Goal: Task Accomplishment & Management: Complete application form

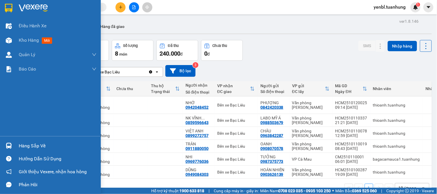
scroll to position [27, 0]
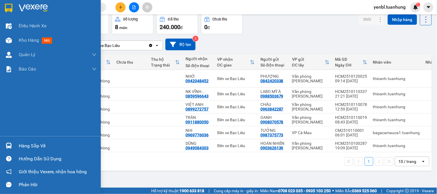
click at [24, 152] on div "Hàng sắp về" at bounding box center [50, 145] width 101 height 13
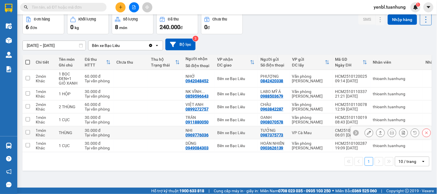
click at [312, 136] on section "Kết quả tìm kiếm ( 82 ) Bộ lọc Mã ĐH Trạng thái Món hàng Thu hộ Tổng cước Chưa …" at bounding box center [218, 97] width 437 height 194
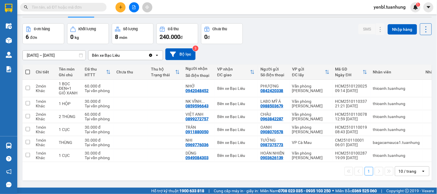
scroll to position [0, 0]
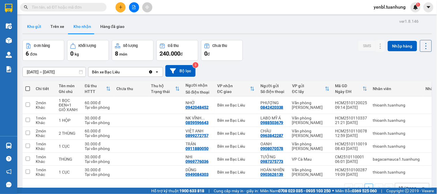
click at [33, 24] on button "Kho gửi" at bounding box center [33, 27] width 23 height 14
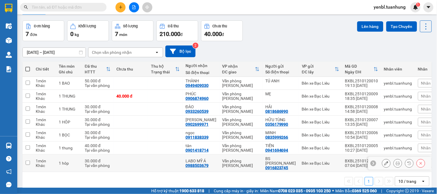
scroll to position [30, 0]
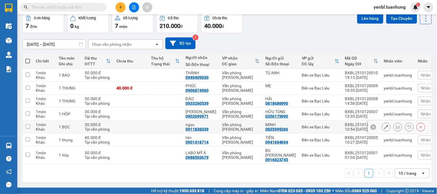
click at [28, 125] on input "checkbox" at bounding box center [28, 127] width 4 height 4
checkbox input "true"
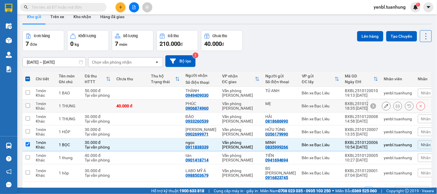
scroll to position [0, 0]
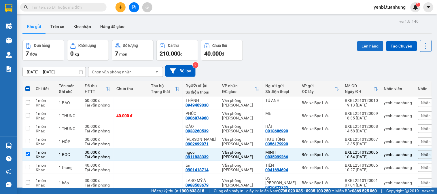
click at [367, 44] on button "Lên hàng" at bounding box center [370, 46] width 26 height 10
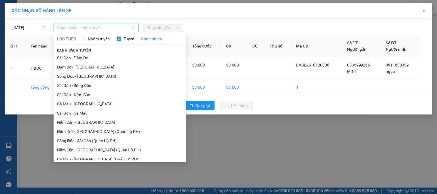
click at [71, 25] on span "Chọn tuyến - nhóm tuyến" at bounding box center [96, 27] width 78 height 9
drag, startPoint x: 81, startPoint y: 122, endPoint x: 119, endPoint y: 75, distance: 60.2
click at [83, 119] on li "Năm Căn - [GEOGRAPHIC_DATA]" at bounding box center [120, 122] width 133 height 9
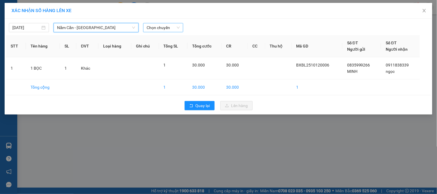
click at [157, 29] on span "Chọn chuyến" at bounding box center [163, 27] width 33 height 9
click at [108, 25] on span "Năm Căn - [GEOGRAPHIC_DATA]" at bounding box center [96, 27] width 78 height 9
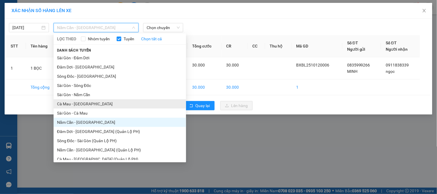
click at [83, 105] on li "Cà Mau - [GEOGRAPHIC_DATA]" at bounding box center [120, 103] width 133 height 9
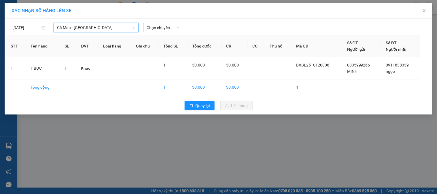
click at [154, 29] on span "Chọn chuyến" at bounding box center [163, 27] width 33 height 9
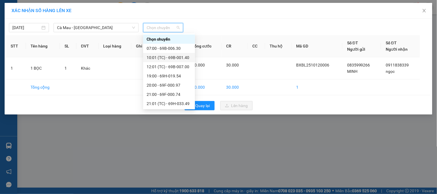
click at [164, 61] on div "10:01 (TC) - 69B-001.40" at bounding box center [169, 57] width 52 height 9
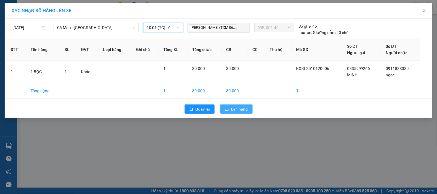
click at [235, 112] on span "Lên hàng" at bounding box center [239, 109] width 17 height 6
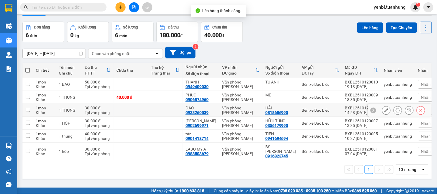
scroll to position [27, 0]
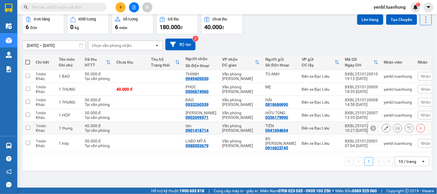
click at [26, 127] on input "checkbox" at bounding box center [28, 128] width 4 height 4
checkbox input "true"
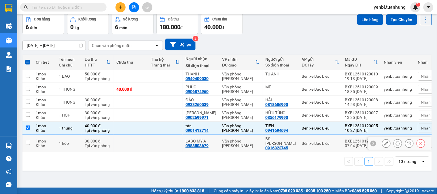
click at [29, 142] on input "checkbox" at bounding box center [28, 143] width 4 height 4
checkbox input "true"
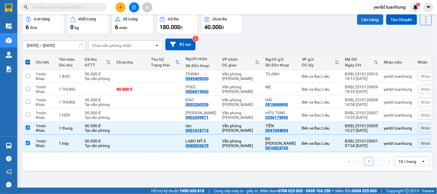
click at [358, 18] on button "Lên hàng" at bounding box center [370, 19] width 26 height 10
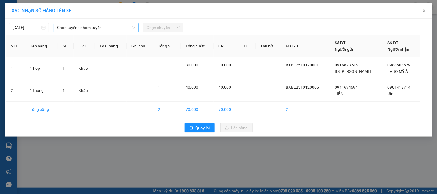
click at [70, 27] on span "Chọn tuyến - nhóm tuyến" at bounding box center [96, 27] width 78 height 9
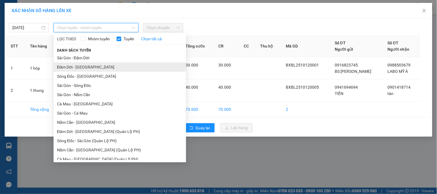
click at [88, 69] on li "Đầm Dơi - [GEOGRAPHIC_DATA]" at bounding box center [120, 67] width 133 height 9
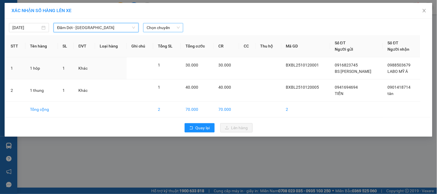
click at [151, 27] on span "Chọn chuyến" at bounding box center [163, 27] width 33 height 9
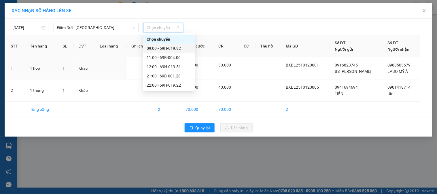
click at [171, 50] on div "09:00 - 69H-019.92" at bounding box center [169, 48] width 45 height 6
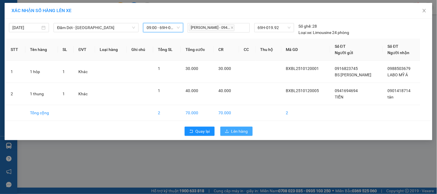
click at [245, 135] on button "Lên hàng" at bounding box center [236, 131] width 32 height 9
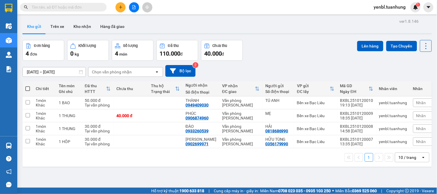
click at [28, 88] on span at bounding box center [27, 88] width 5 height 5
click at [28, 86] on input "checkbox" at bounding box center [28, 86] width 0 height 0
checkbox input "true"
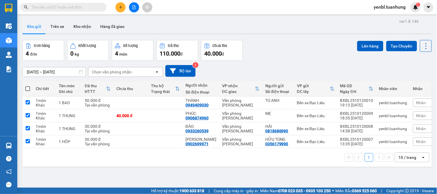
checkbox input "true"
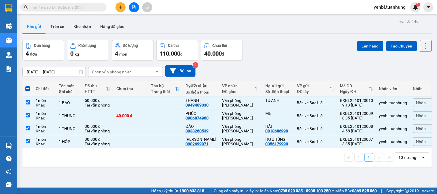
click at [380, 44] on div "Lên hàng Tạo Chuyến" at bounding box center [394, 46] width 75 height 12
click at [362, 45] on button "Lên hàng" at bounding box center [370, 46] width 26 height 10
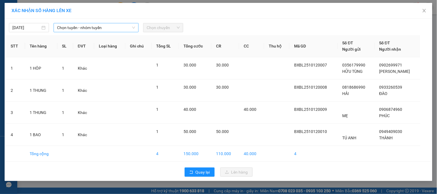
click at [115, 30] on span "Chọn tuyến - nhóm tuyến" at bounding box center [96, 27] width 78 height 9
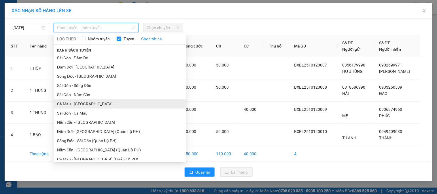
click at [84, 103] on li "Cà Mau - [GEOGRAPHIC_DATA]" at bounding box center [120, 103] width 133 height 9
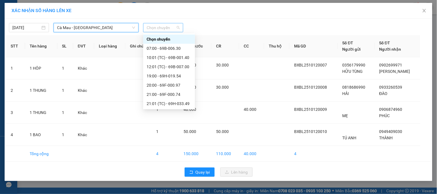
click at [159, 27] on span "Chọn chuyến" at bounding box center [163, 27] width 33 height 9
click at [177, 77] on div "19:00 - 69H-019.54" at bounding box center [169, 76] width 45 height 6
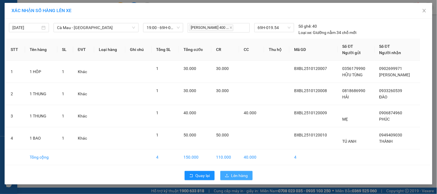
click at [237, 176] on span "Lên hàng" at bounding box center [239, 176] width 17 height 6
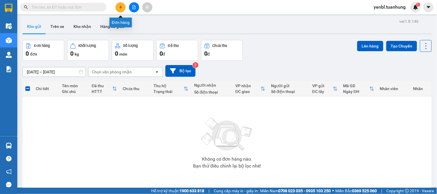
click at [122, 5] on icon "plus" at bounding box center [121, 7] width 4 height 4
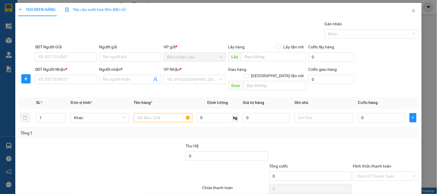
click at [70, 62] on div "SĐT Người Gửi VD: 0371234567" at bounding box center [66, 54] width 62 height 20
click at [70, 56] on input "SĐT Người Gửi" at bounding box center [66, 56] width 62 height 9
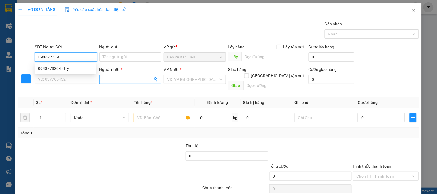
type input "0948773394"
click at [76, 70] on div "0948773394 - LỆ" at bounding box center [65, 68] width 54 height 6
type input "LỆ"
type input "0948773394"
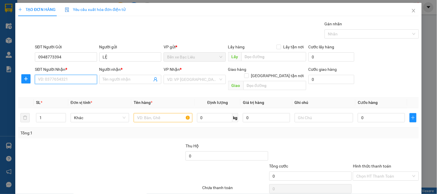
click at [68, 78] on input "SĐT Người Nhận *" at bounding box center [66, 79] width 62 height 9
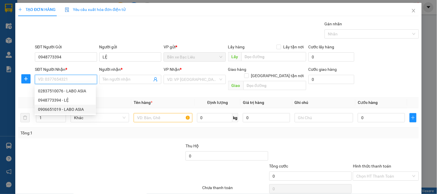
click at [79, 108] on div "0906651019 - LABO ASIA" at bounding box center [65, 109] width 54 height 6
type input "0906651019"
type input "LABO ASIA"
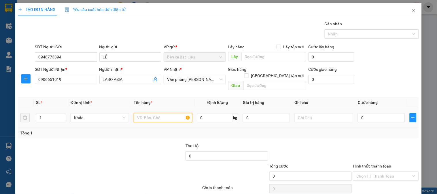
click at [148, 114] on input "text" at bounding box center [163, 117] width 59 height 9
type input "1 HÔP"
click at [367, 113] on input "0" at bounding box center [381, 117] width 47 height 9
type input "3"
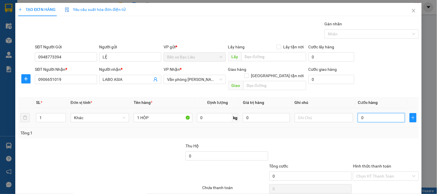
type input "3"
type input "30"
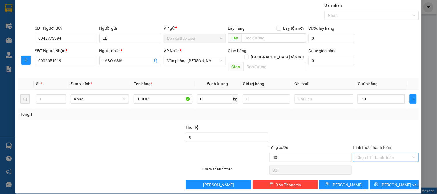
type input "30.000"
click at [385, 153] on input "Hình thức thanh toán" at bounding box center [384, 157] width 55 height 9
click at [365, 163] on div "Tại văn phòng" at bounding box center [382, 163] width 58 height 6
type input "0"
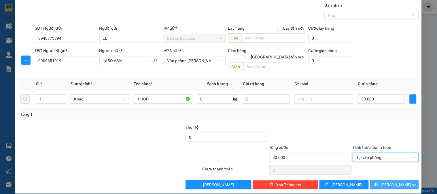
click at [379, 183] on icon "printer" at bounding box center [377, 185] width 4 height 4
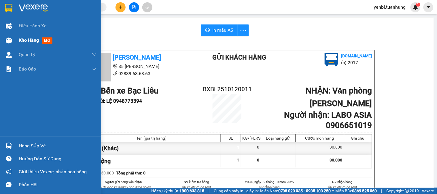
click at [23, 42] on span "Kho hàng" at bounding box center [29, 39] width 20 height 5
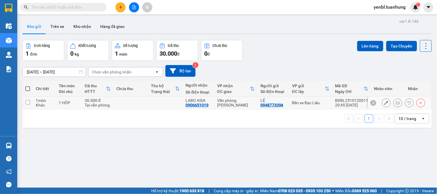
click at [26, 102] on input "checkbox" at bounding box center [28, 102] width 4 height 4
checkbox input "true"
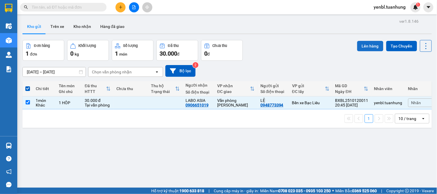
click at [363, 48] on button "Lên hàng" at bounding box center [370, 46] width 26 height 10
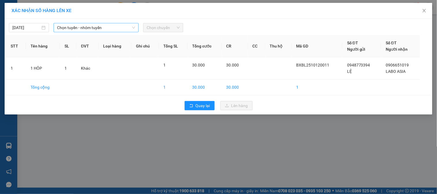
click at [116, 28] on span "Chọn tuyến - nhóm tuyến" at bounding box center [96, 27] width 78 height 9
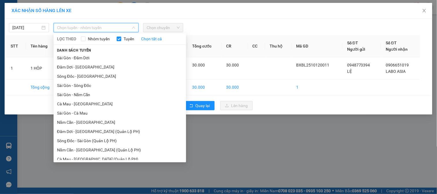
drag, startPoint x: 77, startPoint y: 102, endPoint x: 84, endPoint y: 96, distance: 9.0
click at [78, 102] on li "Cà Mau - [GEOGRAPHIC_DATA]" at bounding box center [120, 103] width 133 height 9
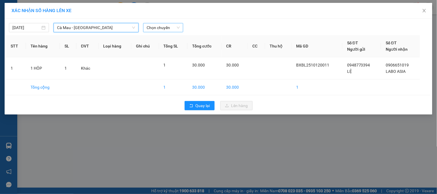
click at [162, 30] on span "Chọn chuyến" at bounding box center [163, 27] width 33 height 9
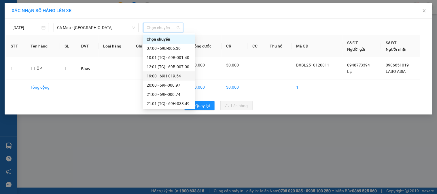
click at [178, 76] on div "19:00 - 69H-019.54" at bounding box center [169, 76] width 45 height 6
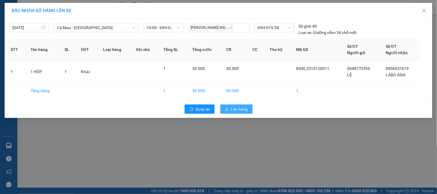
click at [225, 107] on button "Lên hàng" at bounding box center [236, 109] width 32 height 9
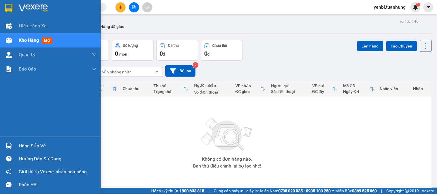
click at [19, 149] on div "Hàng sắp về" at bounding box center [58, 146] width 78 height 9
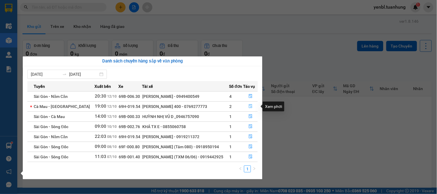
click at [249, 106] on icon "file-done" at bounding box center [251, 106] width 4 height 4
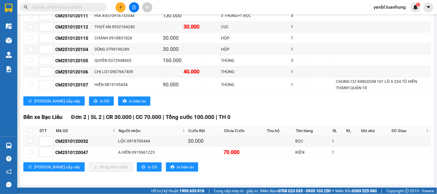
scroll to position [993, 0]
click at [32, 130] on input "checkbox" at bounding box center [31, 131] width 5 height 5
checkbox input "true"
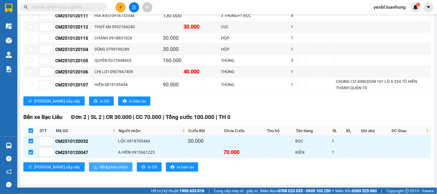
click at [100, 166] on span "Nhập kho nhận" at bounding box center [114, 167] width 28 height 6
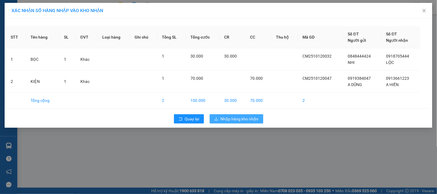
click at [229, 118] on span "Nhập hàng kho nhận" at bounding box center [240, 119] width 38 height 6
